Goal: Task Accomplishment & Management: Use online tool/utility

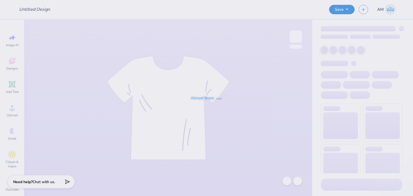
type input "ODS tee"
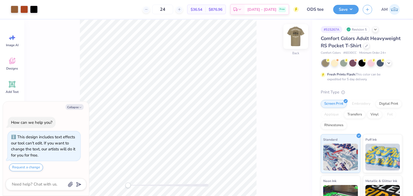
click at [291, 40] on img at bounding box center [296, 37] width 22 height 22
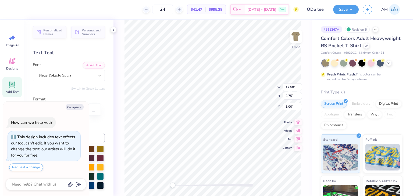
click at [11, 9] on div "24 $41.47 Per Item $995.28 Total Est. Delivery [DATE] - [DATE] Free Design Titl…" at bounding box center [206, 9] width 413 height 19
click at [112, 29] on icon at bounding box center [113, 30] width 4 height 4
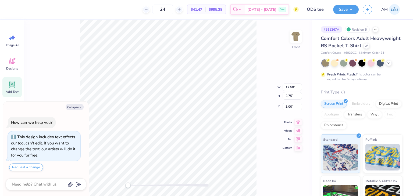
click at [10, 8] on div at bounding box center [5, 9] width 11 height 19
click at [8, 9] on div at bounding box center [5, 9] width 11 height 19
click at [12, 11] on div "24 $41.47 Per Item $995.28 Total Est. Delivery [DATE] - [DATE] Free Design Titl…" at bounding box center [206, 9] width 413 height 19
click at [17, 10] on div "24 $41.47 Per Item $995.28 Total Est. Delivery [DATE] - [DATE] Free" at bounding box center [157, 9] width 284 height 19
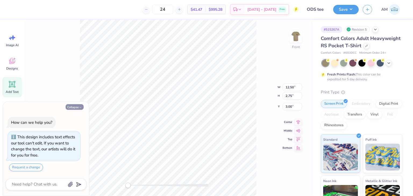
click at [75, 108] on button "Collapse" at bounding box center [75, 107] width 18 height 6
type textarea "x"
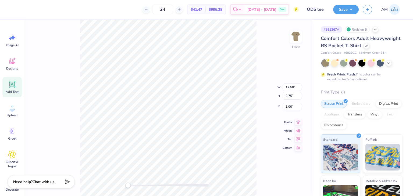
click at [23, 11] on div "24 $41.47 Per Item $995.28 Total Est. Delivery [DATE] - [DATE] Free" at bounding box center [157, 9] width 284 height 19
click at [9, 8] on div at bounding box center [5, 9] width 11 height 19
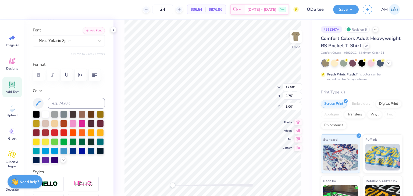
scroll to position [54, 0]
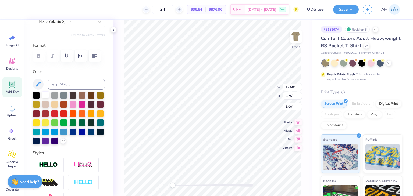
click at [46, 95] on div at bounding box center [45, 94] width 7 height 7
click at [37, 93] on div at bounding box center [36, 94] width 7 height 7
click at [113, 29] on icon at bounding box center [113, 30] width 4 height 4
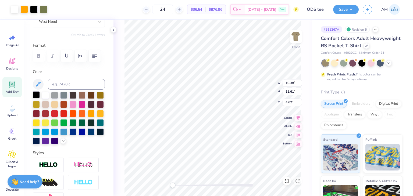
click at [37, 95] on div at bounding box center [36, 94] width 7 height 7
type input "11.05"
click at [37, 95] on div at bounding box center [36, 94] width 7 height 7
click at [289, 182] on icon at bounding box center [286, 181] width 5 height 5
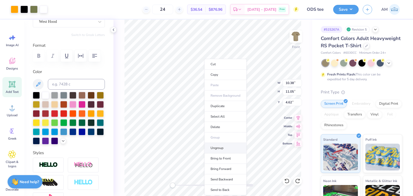
click at [217, 150] on li "Ungroup" at bounding box center [225, 148] width 42 height 10
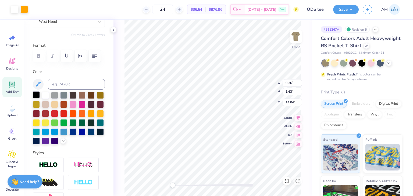
click at [39, 94] on div at bounding box center [36, 94] width 7 height 7
click at [13, 8] on div at bounding box center [15, 9] width 8 height 8
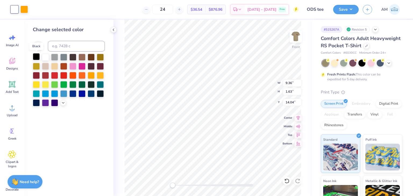
click at [35, 59] on div at bounding box center [36, 56] width 7 height 7
click at [113, 30] on icon at bounding box center [113, 30] width 4 height 4
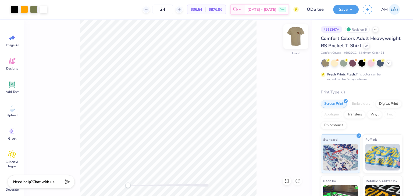
click at [294, 39] on img at bounding box center [296, 37] width 22 height 22
